Goal: Task Accomplishment & Management: Manage account settings

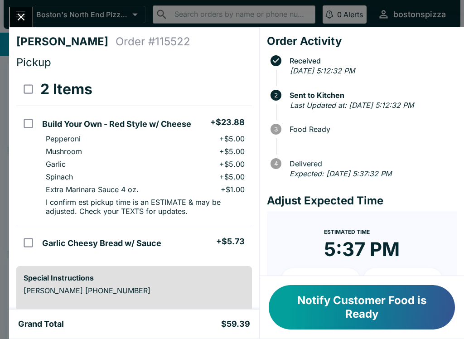
scroll to position [1, 0]
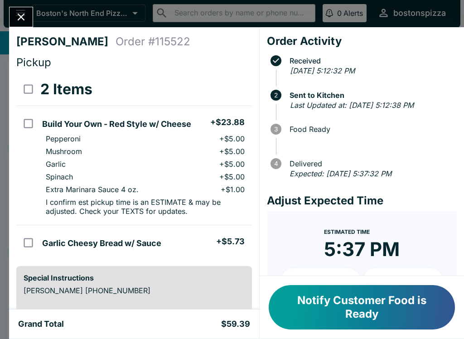
click at [29, 18] on button "Close" at bounding box center [21, 17] width 23 height 20
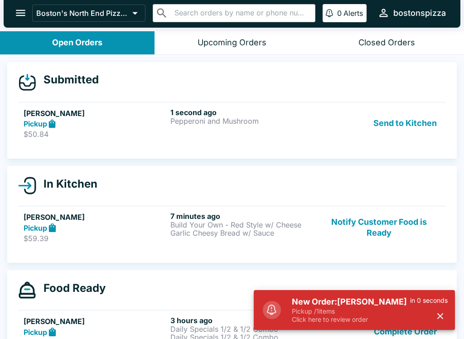
click at [354, 317] on p "Click here to review order" at bounding box center [351, 320] width 118 height 8
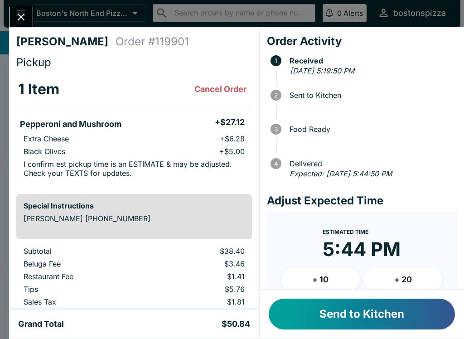
click at [375, 305] on button "Send to Kitchen" at bounding box center [362, 314] width 186 height 31
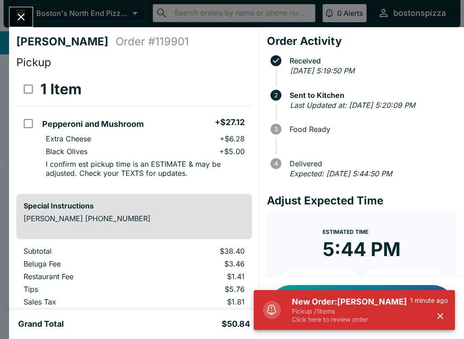
click at [341, 306] on h5 "New Order: [PERSON_NAME]" at bounding box center [351, 302] width 118 height 11
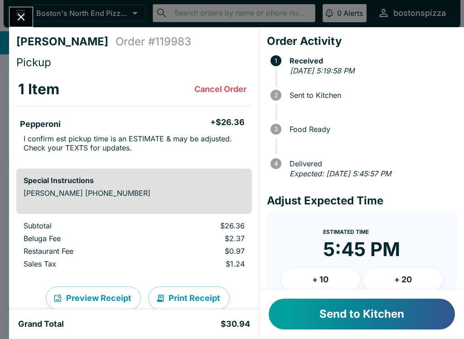
click at [353, 325] on button "Send to Kitchen" at bounding box center [362, 314] width 186 height 31
click at [328, 315] on button "Send to Kitchen" at bounding box center [362, 314] width 186 height 31
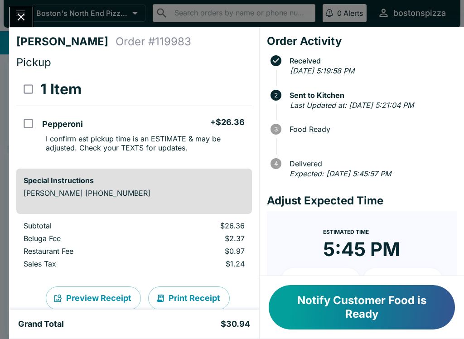
click at [11, 22] on button "Close" at bounding box center [21, 17] width 23 height 20
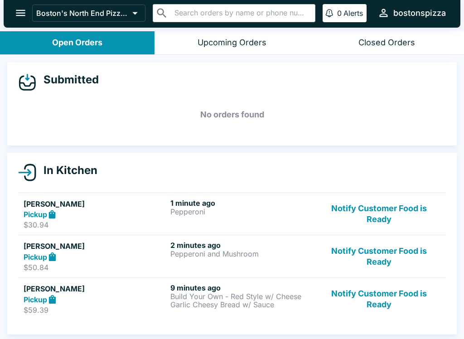
click at [407, 257] on button "Notify Customer Food is Ready" at bounding box center [379, 256] width 123 height 31
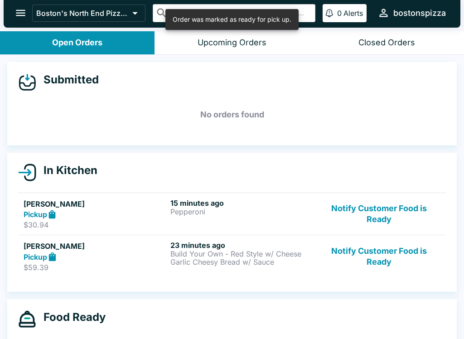
click at [398, 257] on button "Notify Customer Food is Ready" at bounding box center [379, 256] width 123 height 31
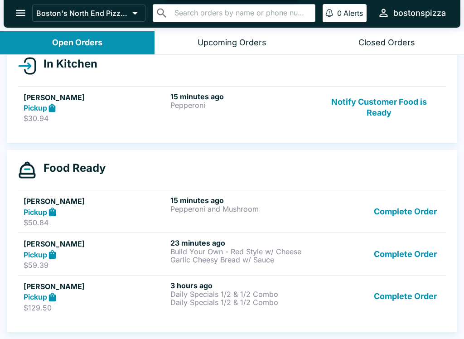
scroll to position [107, 0]
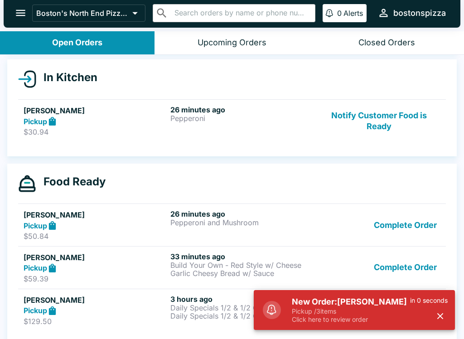
click at [376, 315] on p "Pickup / 3 items" at bounding box center [351, 311] width 118 height 8
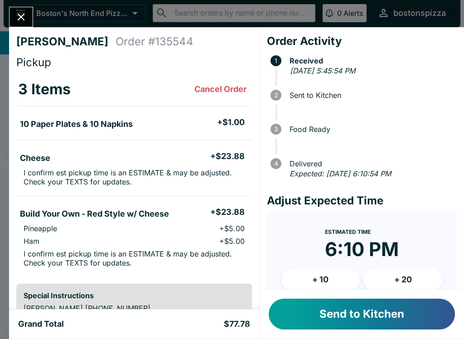
click at [335, 284] on button "+ 10" at bounding box center [321, 279] width 79 height 23
click at [361, 313] on button "Send to Kitchen" at bounding box center [362, 314] width 186 height 31
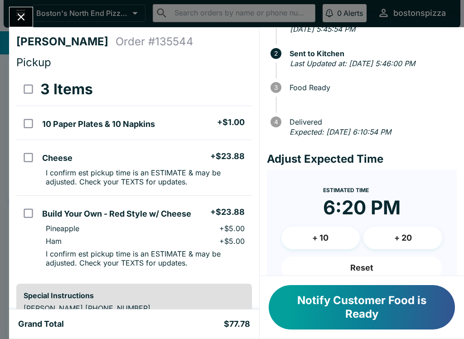
scroll to position [45, 0]
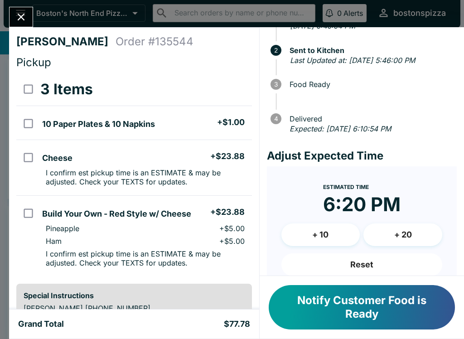
click at [24, 18] on icon "Close" at bounding box center [21, 17] width 12 height 12
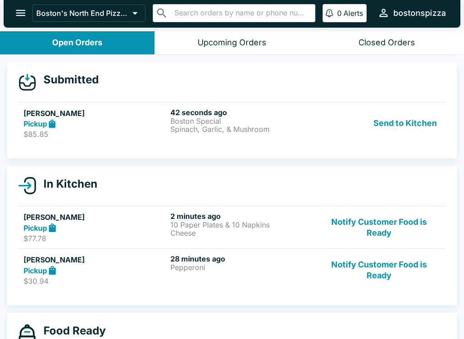
click at [245, 119] on p "Boston Special" at bounding box center [242, 121] width 143 height 8
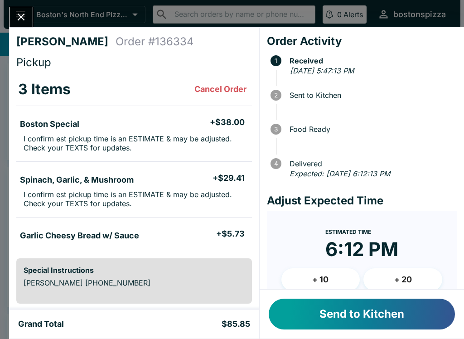
click at [346, 319] on button "Send to Kitchen" at bounding box center [362, 314] width 186 height 31
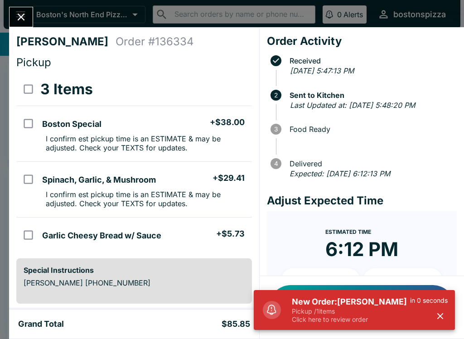
click at [300, 318] on p "Click here to review order" at bounding box center [351, 320] width 118 height 8
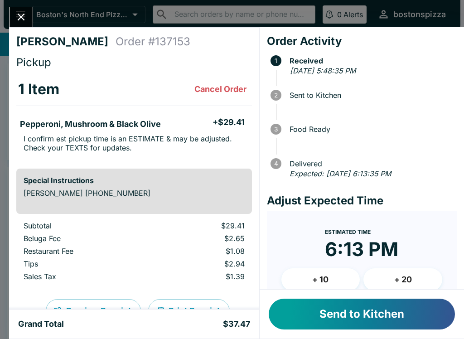
click at [331, 280] on button "+ 10" at bounding box center [321, 279] width 79 height 23
click at [347, 308] on button "Send to Kitchen" at bounding box center [362, 314] width 186 height 31
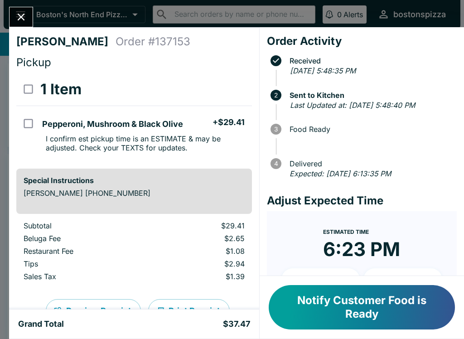
click at [25, 24] on button "Close" at bounding box center [21, 17] width 23 height 20
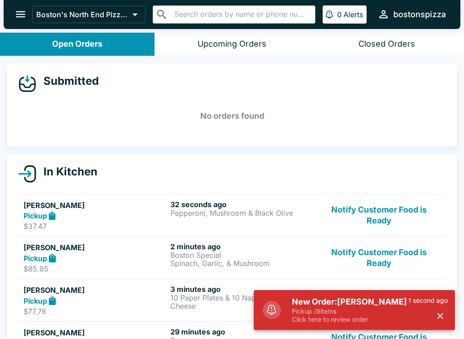
scroll to position [1, 0]
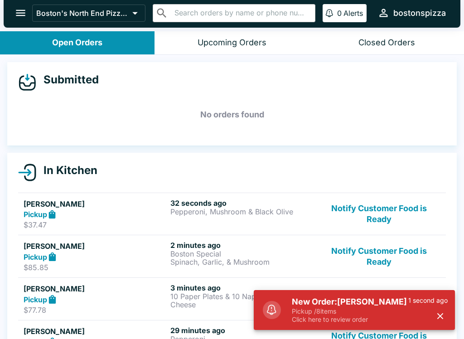
click at [354, 308] on p "Pickup / 8 items" at bounding box center [350, 311] width 117 height 8
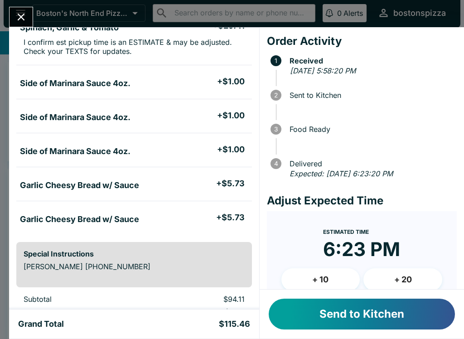
scroll to position [209, 0]
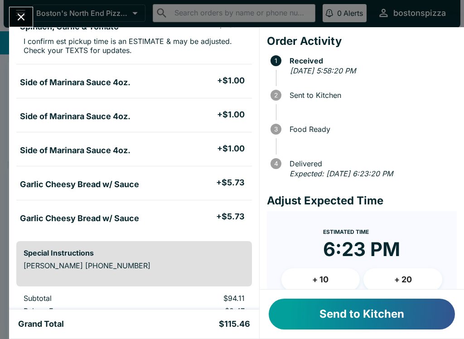
click at [359, 313] on button "Send to Kitchen" at bounding box center [362, 314] width 186 height 31
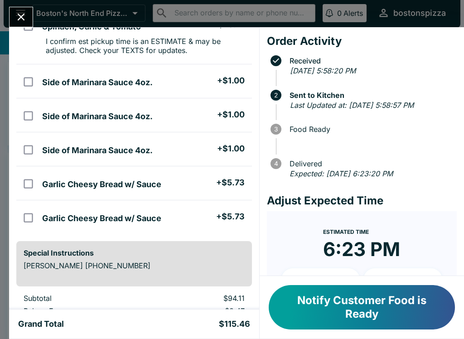
click at [0, 23] on div "[PERSON_NAME] Order # 143003 Pickup 8 Items Pepperoni + $26.36 I confirm est pi…" at bounding box center [232, 169] width 464 height 339
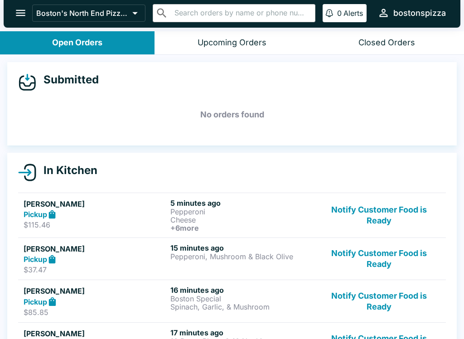
click at [26, 10] on icon "open drawer" at bounding box center [21, 13] width 12 height 12
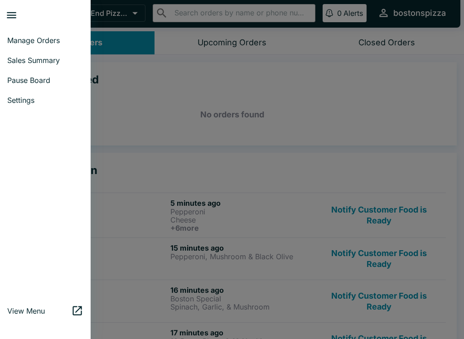
click at [170, 119] on div at bounding box center [232, 169] width 464 height 339
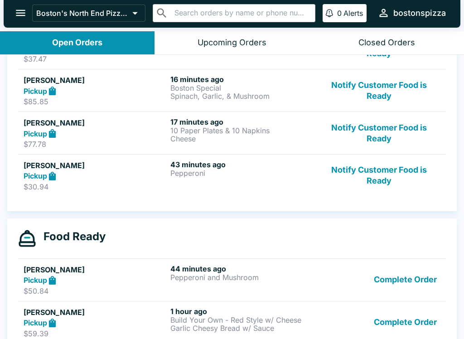
scroll to position [211, 0]
click at [353, 128] on button "Notify Customer Food is Ready" at bounding box center [379, 132] width 123 height 31
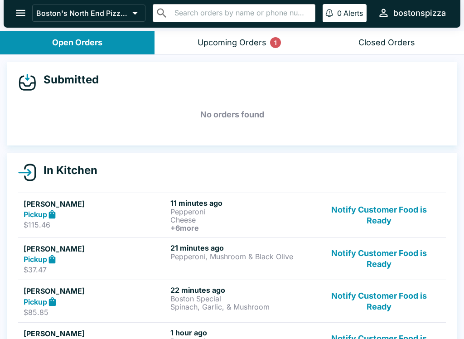
scroll to position [0, 0]
click at [259, 42] on div "Upcoming Orders 1" at bounding box center [232, 43] width 69 height 10
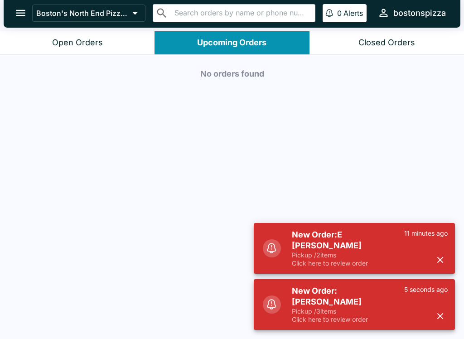
click at [114, 34] on button "Open Orders" at bounding box center [77, 42] width 155 height 23
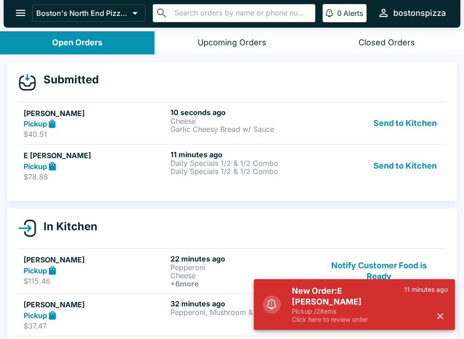
click at [255, 171] on p "Daily Specials 1/2 & 1/2 Combo" at bounding box center [242, 171] width 143 height 8
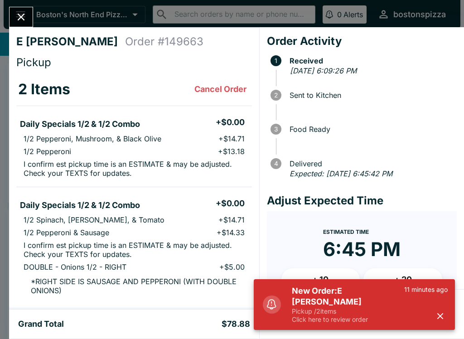
click at [293, 171] on em "Expected: [DATE] 6:45:42 PM" at bounding box center [341, 173] width 103 height 9
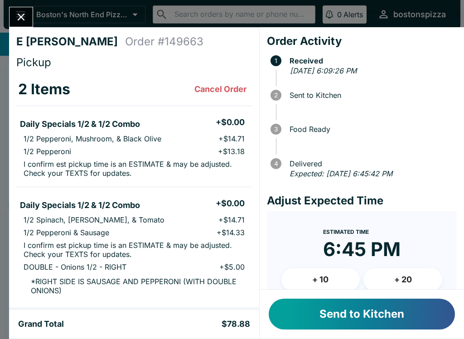
scroll to position [9, 0]
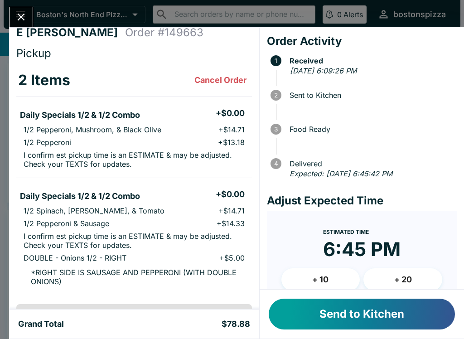
click at [365, 313] on button "Send to Kitchen" at bounding box center [362, 314] width 186 height 31
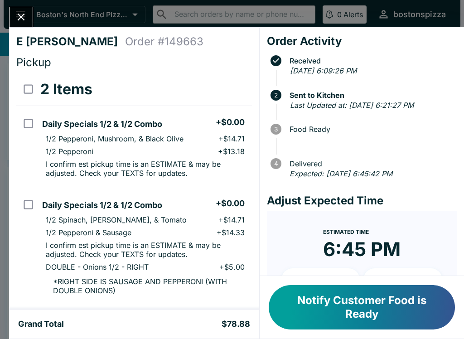
scroll to position [0, 0]
click at [17, 13] on icon "Close" at bounding box center [21, 17] width 12 height 12
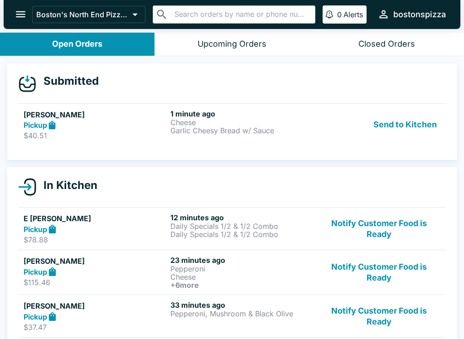
click at [298, 113] on h6 "1 minute ago" at bounding box center [242, 113] width 143 height 9
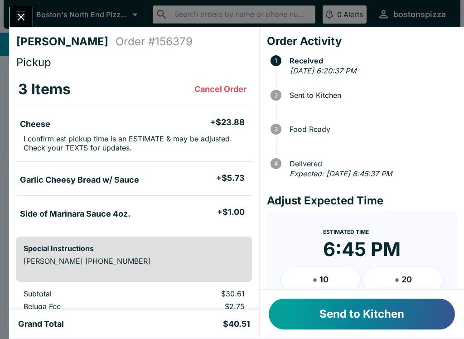
click at [346, 310] on button "Send to Kitchen" at bounding box center [362, 314] width 186 height 31
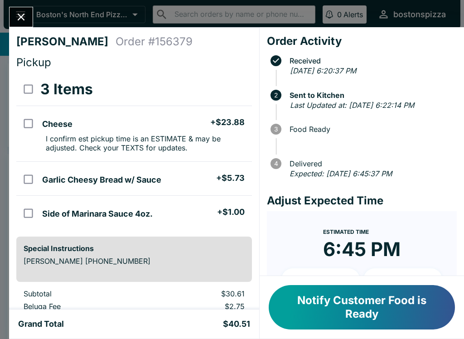
click at [30, 5] on div "[PERSON_NAME] Order # 156379 Pickup 3 Items Cheese + $23.88 I confirm est picku…" at bounding box center [232, 169] width 464 height 339
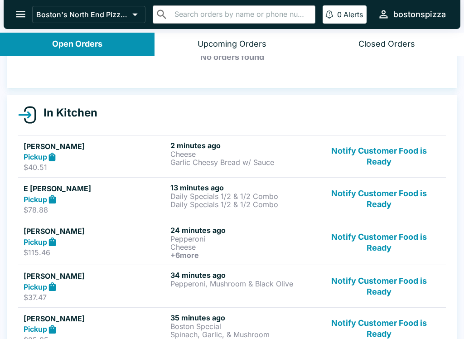
click at [381, 282] on button "Notify Customer Food is Ready" at bounding box center [379, 286] width 123 height 31
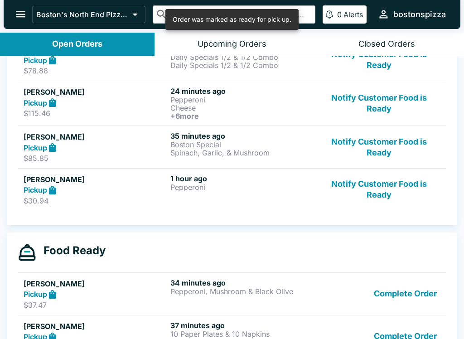
scroll to position [199, 0]
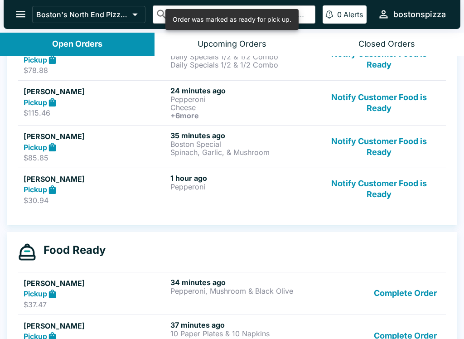
click at [417, 290] on button "Complete Order" at bounding box center [406, 293] width 70 height 31
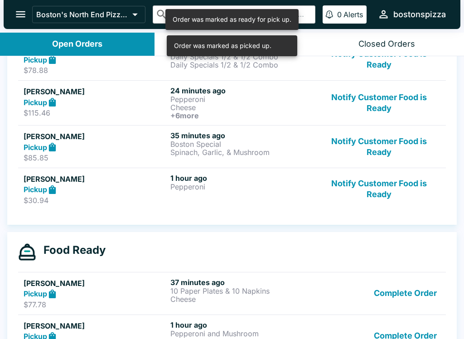
click at [417, 279] on button "Complete Order" at bounding box center [406, 293] width 70 height 31
click at [420, 287] on button "Complete Order" at bounding box center [406, 293] width 70 height 31
click at [409, 152] on button "Notify Customer Food is Ready" at bounding box center [379, 146] width 123 height 31
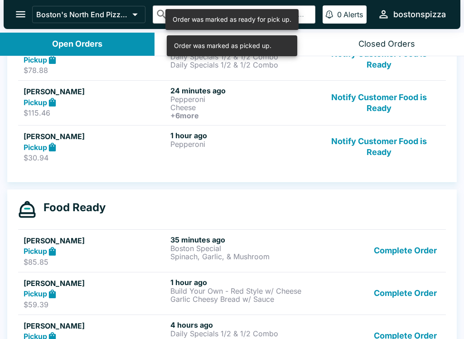
click at [413, 259] on button "Complete Order" at bounding box center [406, 250] width 70 height 31
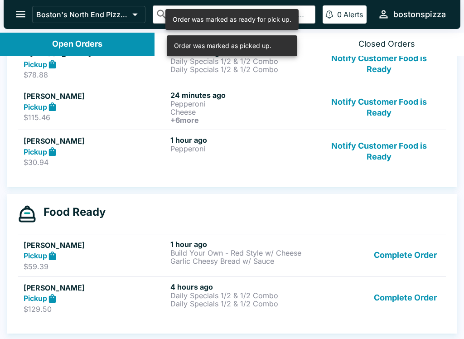
click at [405, 250] on button "Complete Order" at bounding box center [406, 255] width 70 height 31
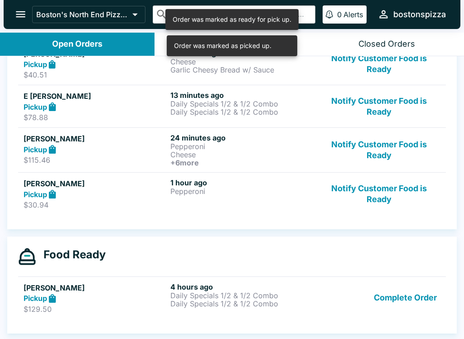
click at [406, 301] on button "Complete Order" at bounding box center [406, 298] width 70 height 31
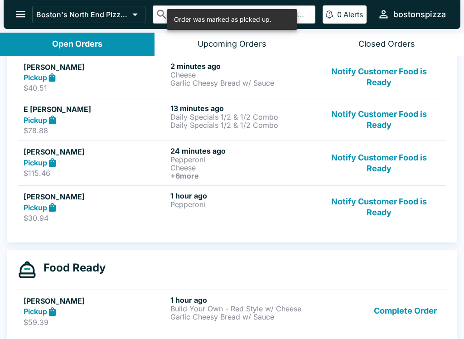
click at [408, 311] on button "Complete Order" at bounding box center [406, 311] width 70 height 31
